Goal: Find contact information: Obtain details needed to contact an individual or organization

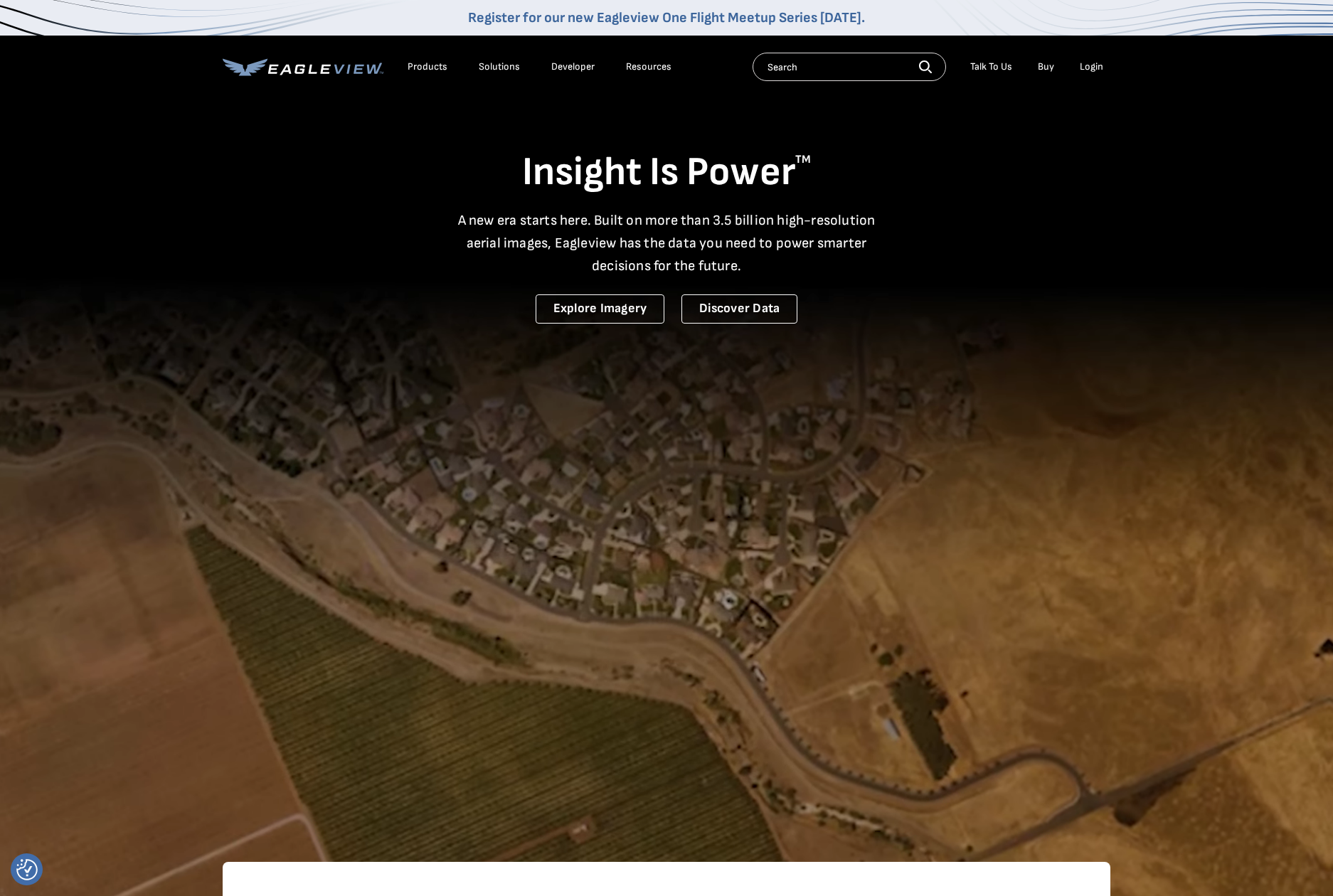
click at [1000, 59] on li "Talk To Us" at bounding box center [991, 67] width 56 height 21
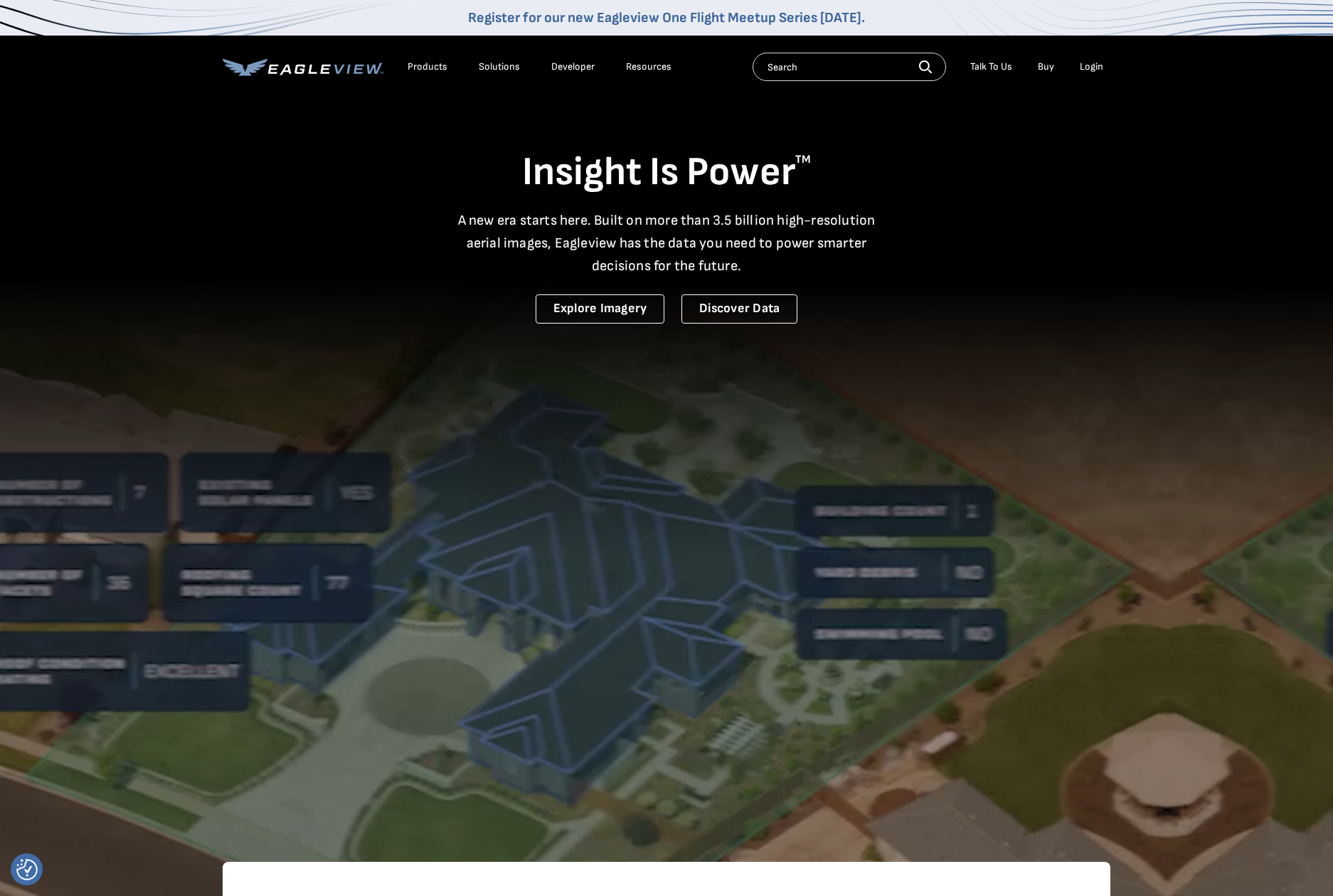
click at [1006, 67] on div "Talk To Us" at bounding box center [990, 66] width 42 height 13
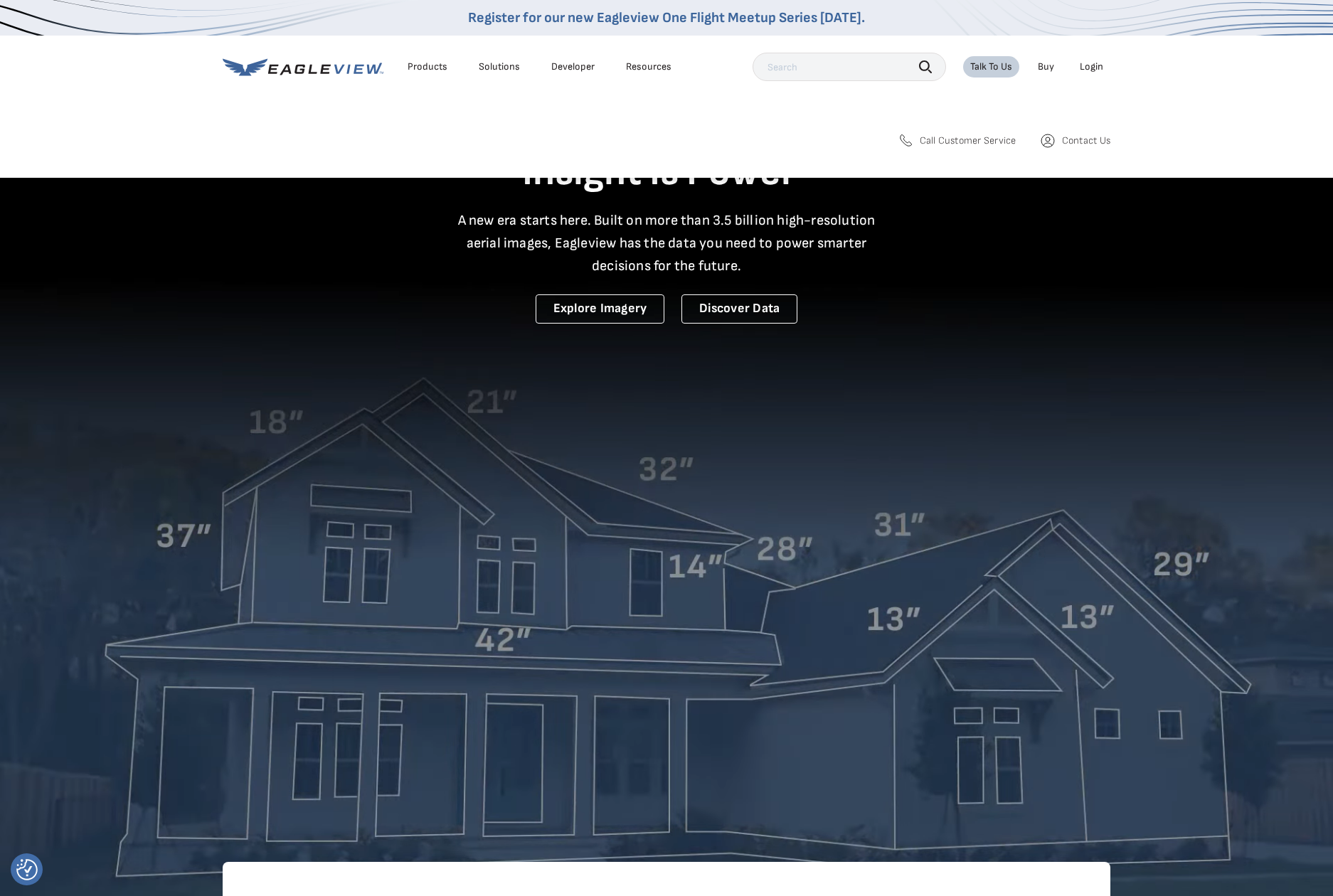
click at [1084, 142] on span "Contact Us" at bounding box center [1086, 141] width 49 height 13
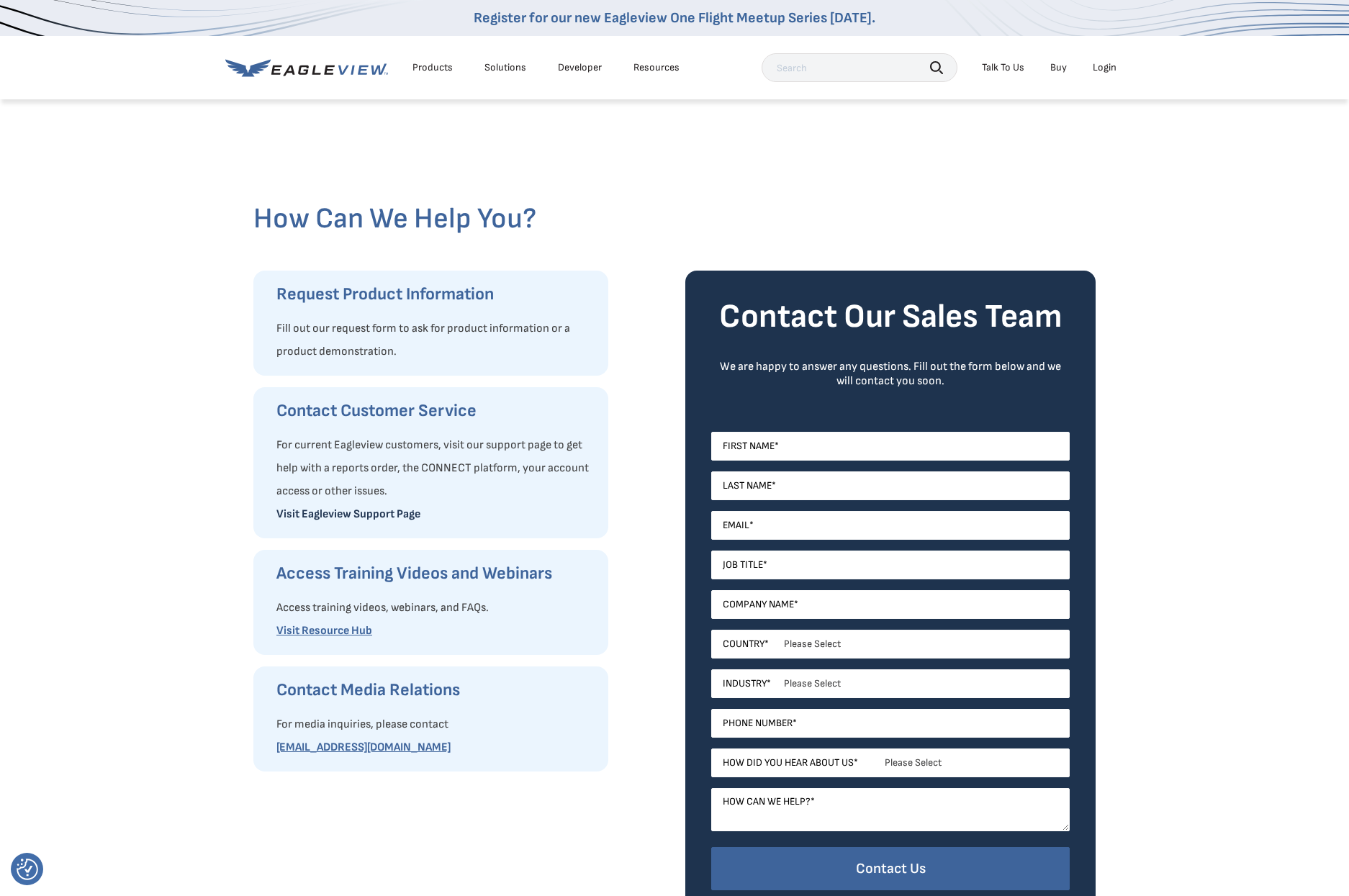
click at [341, 512] on link "Visit Eagleview Support Page" at bounding box center [348, 515] width 144 height 14
